Goal: Transaction & Acquisition: Download file/media

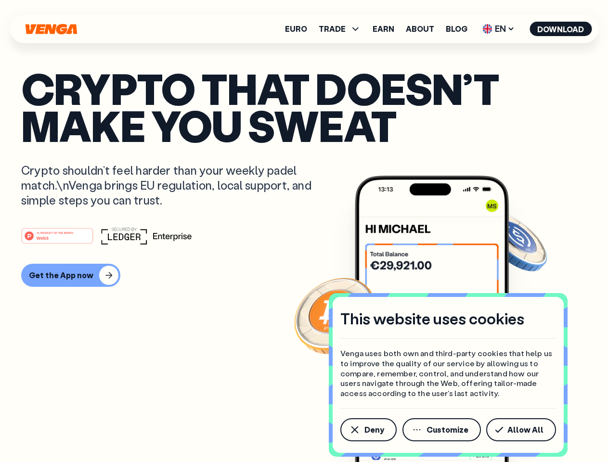
click at [304, 231] on div "#1 PRODUCT OF THE MONTH Web3" at bounding box center [304, 235] width 566 height 17
click at [368, 430] on span "Deny" at bounding box center [375, 430] width 20 height 8
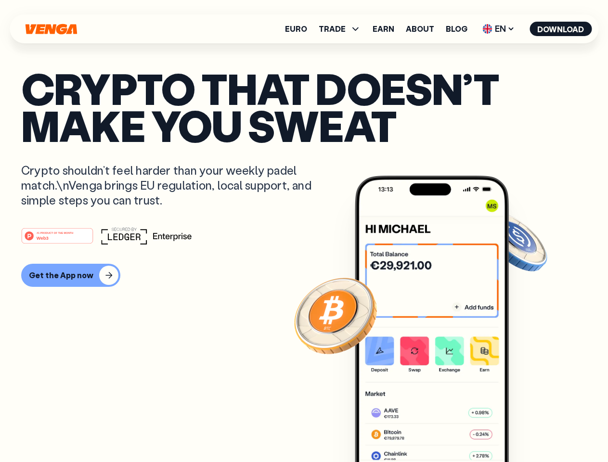
click at [443, 430] on img at bounding box center [432, 337] width 154 height 323
click at [523, 430] on article "Crypto that doesn’t make you sweat Crypto shouldn’t feel harder than your weekl…" at bounding box center [304, 250] width 566 height 361
click at [343, 29] on span "TRADE" at bounding box center [332, 29] width 27 height 8
click at [499, 29] on span "EN" at bounding box center [498, 28] width 39 height 15
click at [561, 29] on button "Download" at bounding box center [561, 29] width 62 height 14
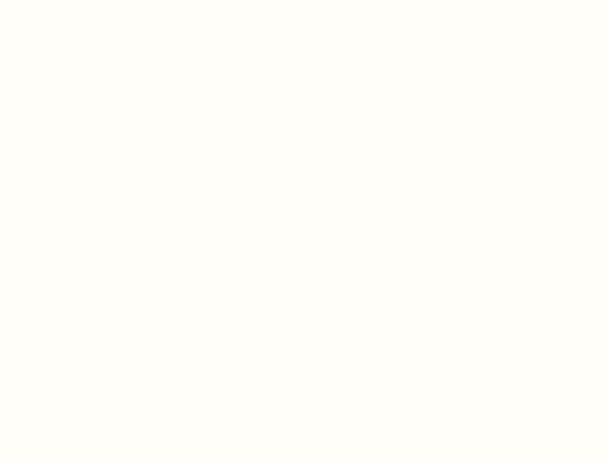
click at [69, 0] on html "This website uses cookies Venga uses both own and third-party cookies that help…" at bounding box center [304, 0] width 608 height 0
click at [59, 0] on html "This website uses cookies Venga uses both own and third-party cookies that help…" at bounding box center [304, 0] width 608 height 0
